Goal: Task Accomplishment & Management: Use online tool/utility

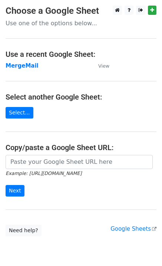
click at [18, 68] on strong "MergeMail" at bounding box center [22, 65] width 33 height 7
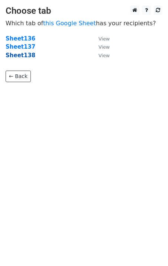
click at [27, 57] on strong "Sheet138" at bounding box center [21, 55] width 30 height 7
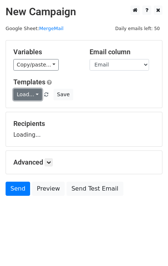
click at [34, 97] on link "Load..." at bounding box center [27, 95] width 29 height 12
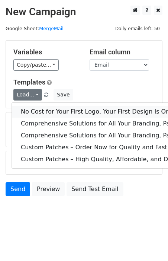
click at [42, 107] on link "No Cost for Your First Logo, Your First Design Is On Us!" at bounding box center [152, 112] width 280 height 12
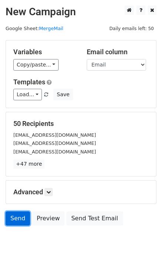
click at [12, 220] on link "Send" at bounding box center [18, 219] width 25 height 14
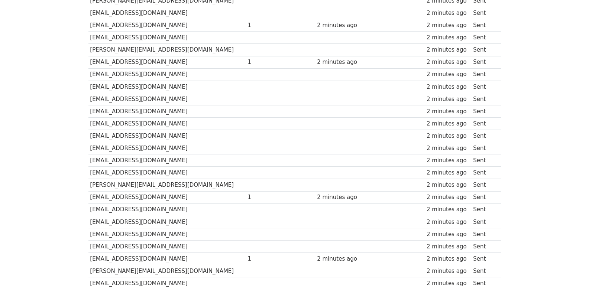
scroll to position [496, 0]
